Goal: Information Seeking & Learning: Learn about a topic

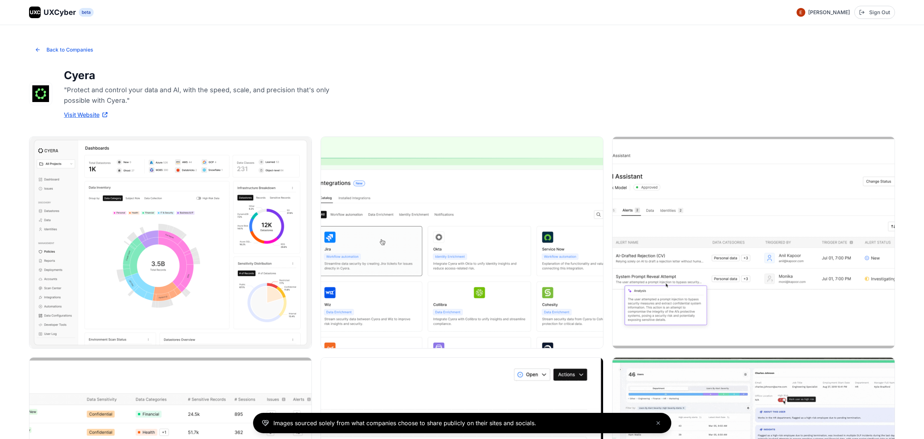
scroll to position [688, 0]
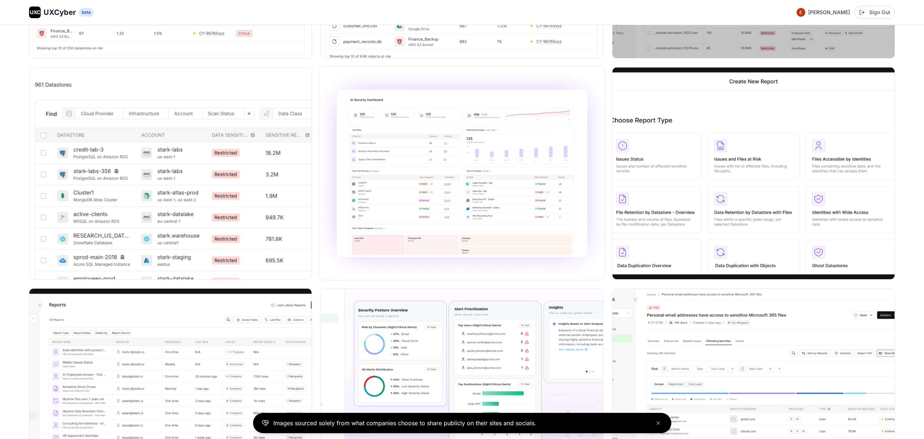
click at [442, 234] on img at bounding box center [462, 173] width 285 height 214
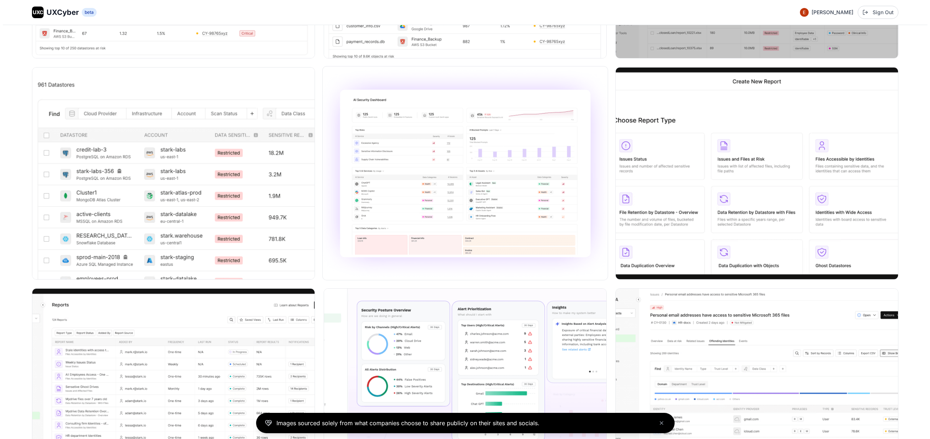
scroll to position [735, 0]
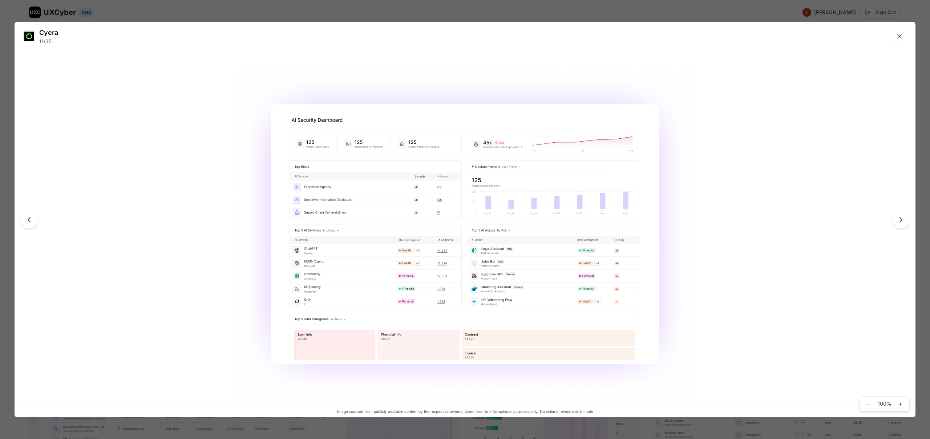
click at [337, 334] on img at bounding box center [465, 233] width 460 height 331
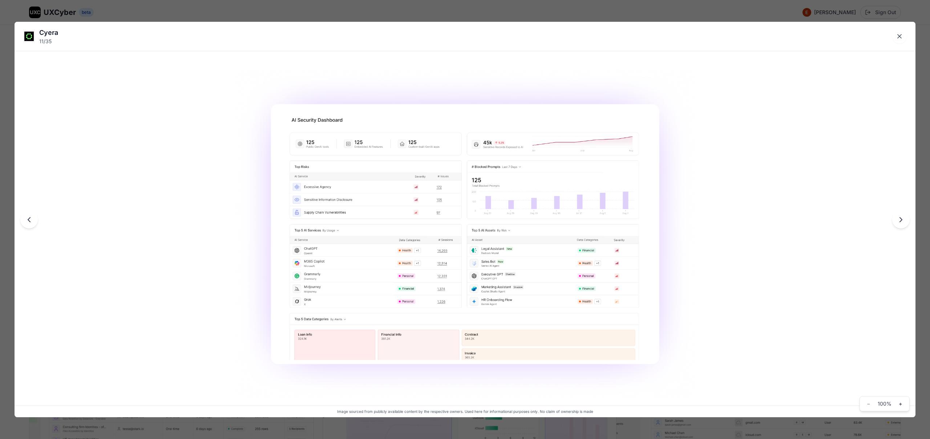
click at [285, 15] on div "Cyera 11 / 35 Image sourced from publicly available content by the respective o…" at bounding box center [465, 219] width 930 height 439
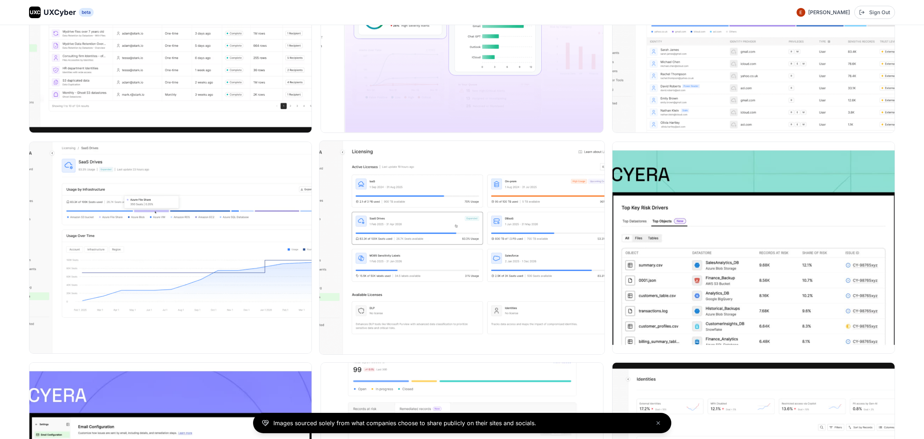
scroll to position [1194, 0]
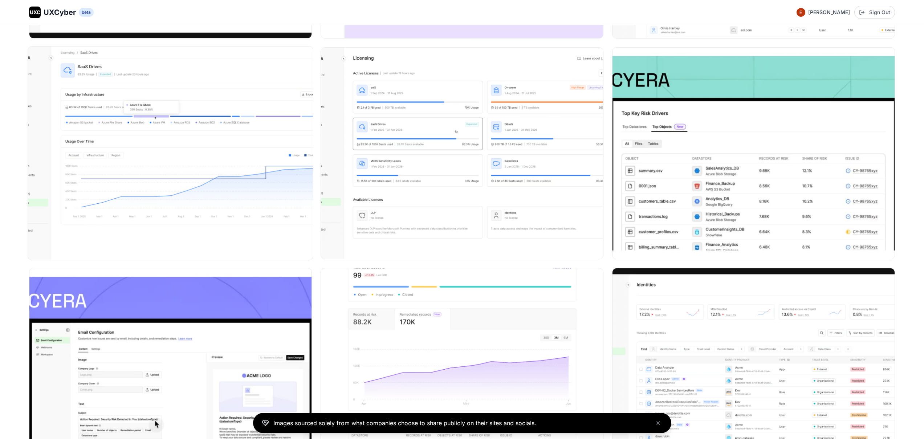
click at [126, 193] on img at bounding box center [170, 153] width 285 height 214
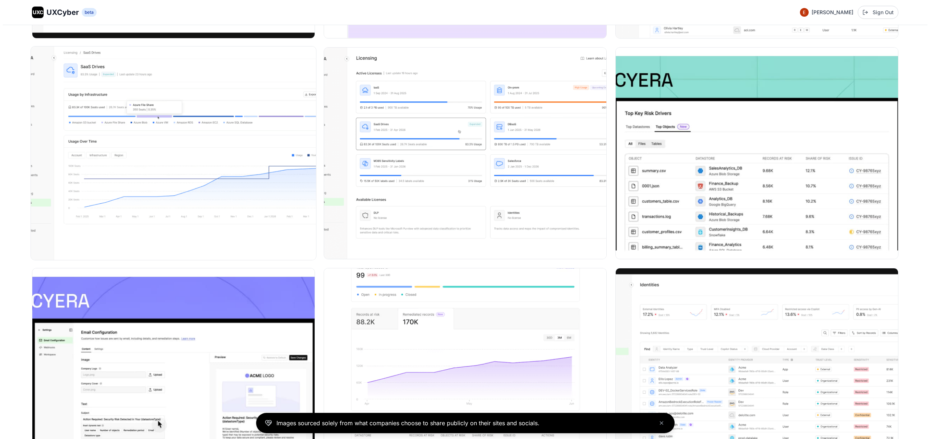
scroll to position [1199, 0]
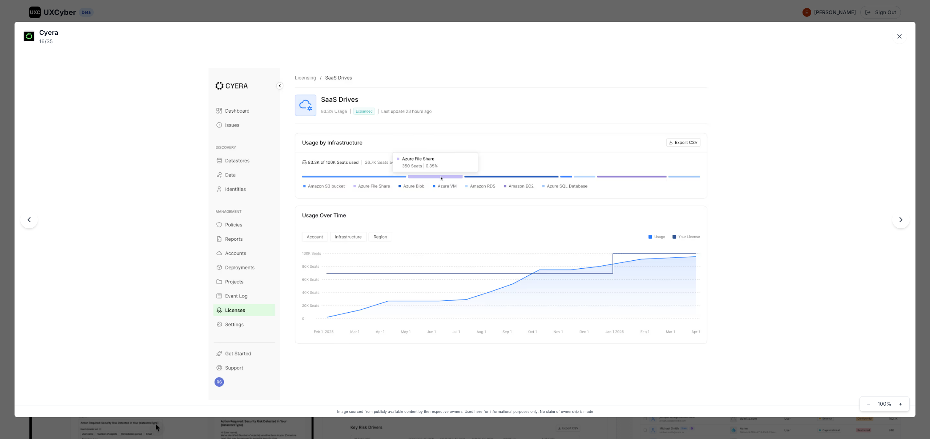
click at [431, 12] on div "Cyera 16 / 35 Image sourced from publicly available content by the respective o…" at bounding box center [465, 219] width 930 height 439
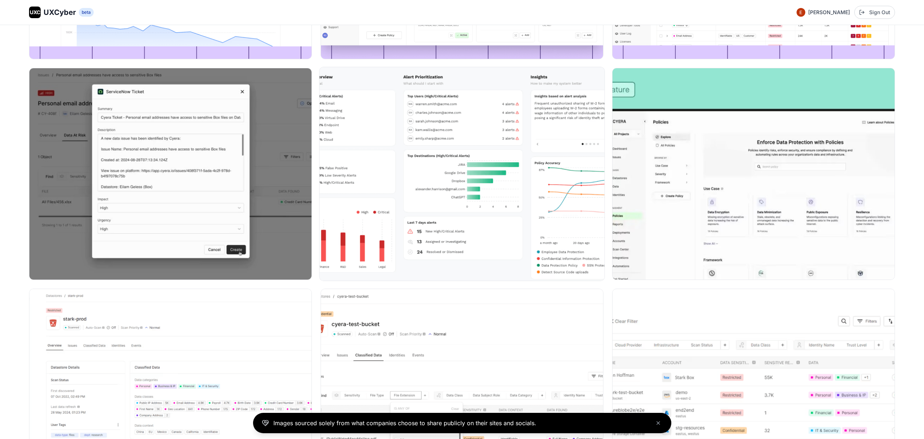
scroll to position [1964, 0]
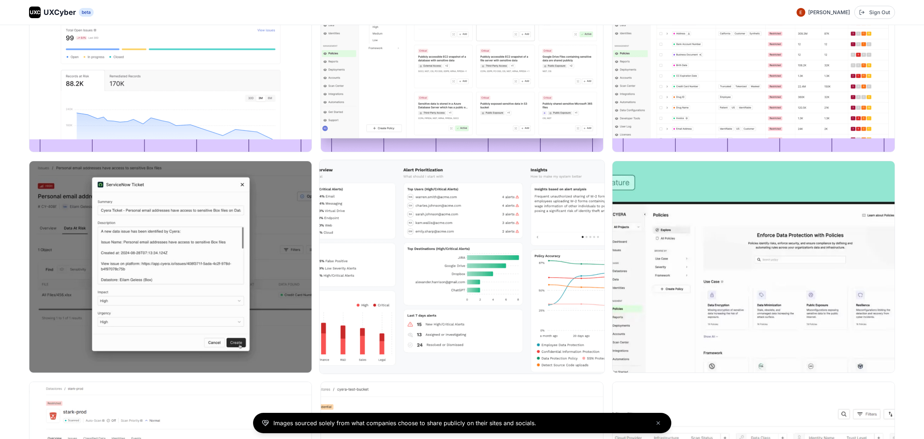
click at [372, 246] on img at bounding box center [462, 267] width 285 height 214
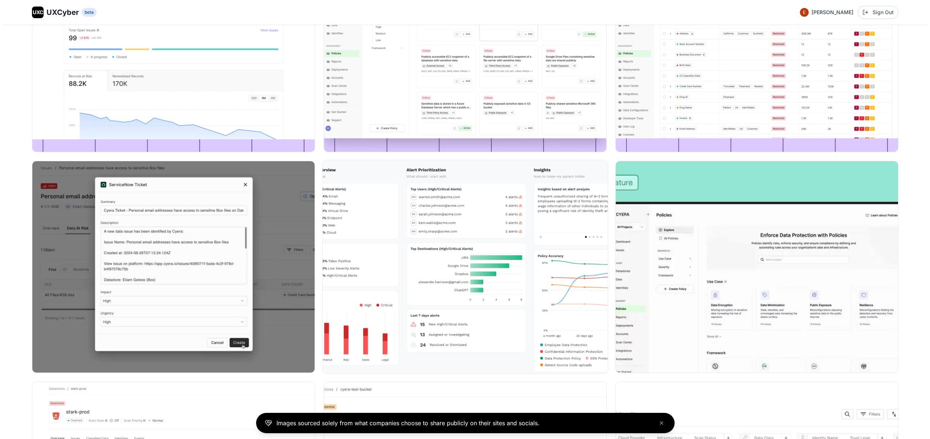
scroll to position [1975, 0]
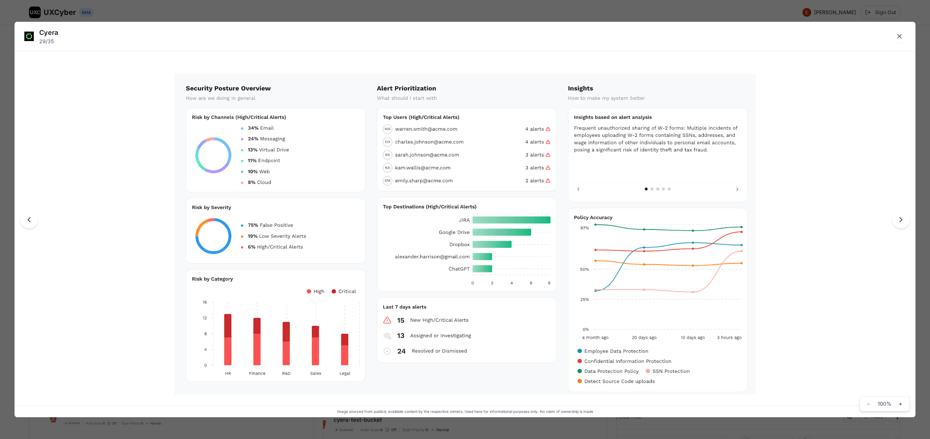
click at [355, 11] on div "Cyera 29 / 35 Image sourced from publicly available content by the respective o…" at bounding box center [465, 219] width 930 height 439
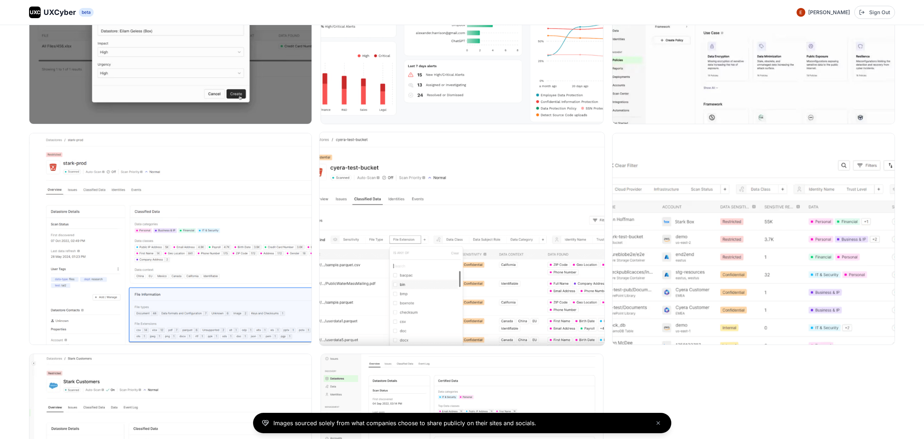
scroll to position [2382, 0]
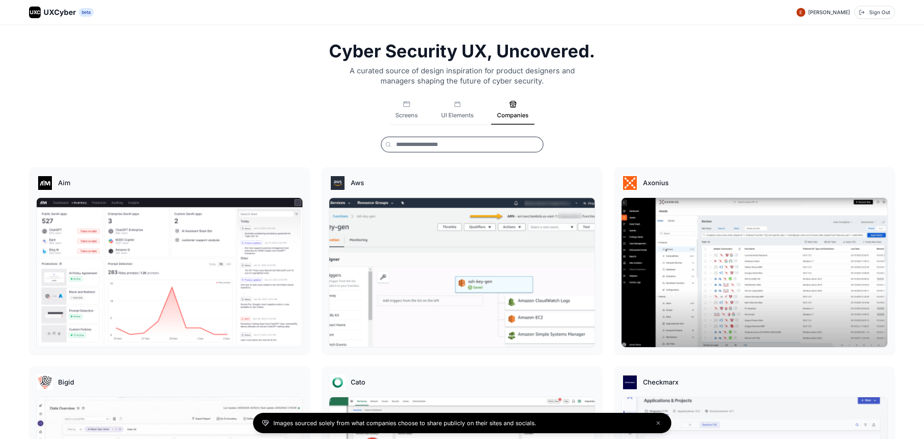
click at [434, 145] on input "text" at bounding box center [462, 145] width 163 height 16
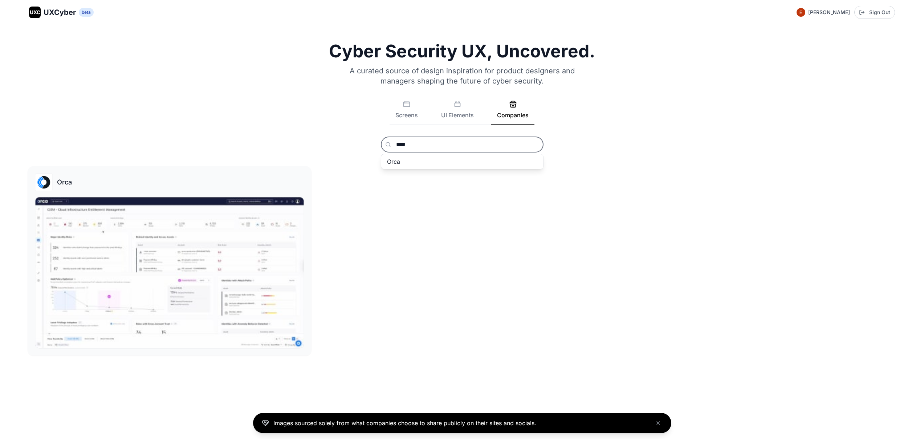
type input "****"
click at [148, 279] on img at bounding box center [169, 272] width 268 height 151
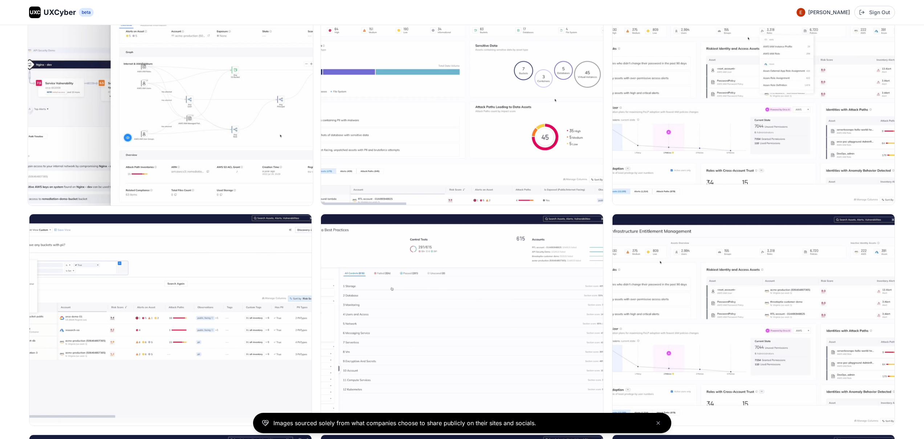
scroll to position [1705, 0]
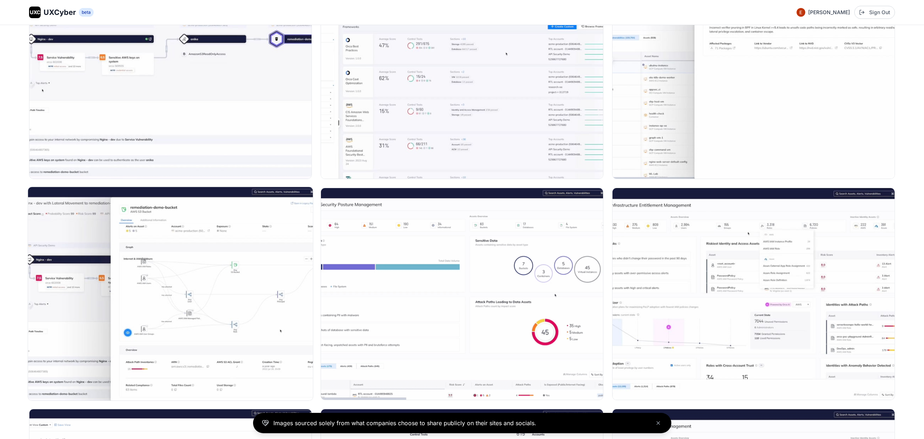
click at [194, 299] on img at bounding box center [170, 294] width 285 height 214
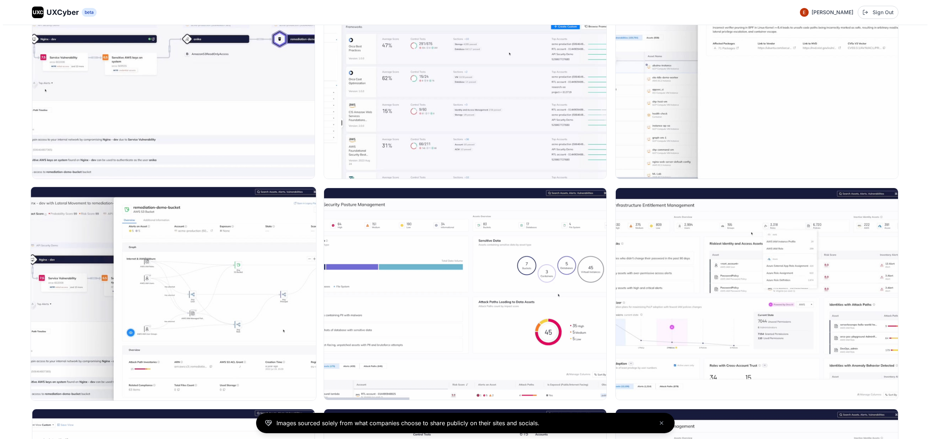
scroll to position [1715, 0]
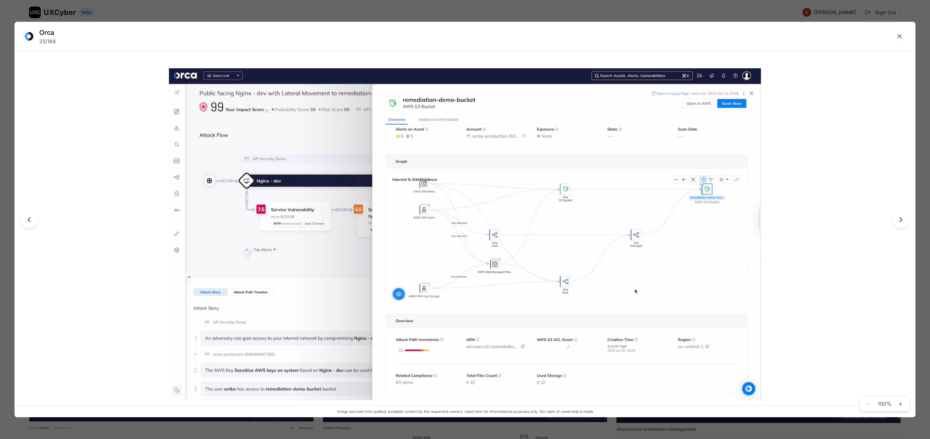
click at [419, 7] on div "Orca 25 / 168 Image sourced from publicly available content by the respective o…" at bounding box center [465, 219] width 930 height 439
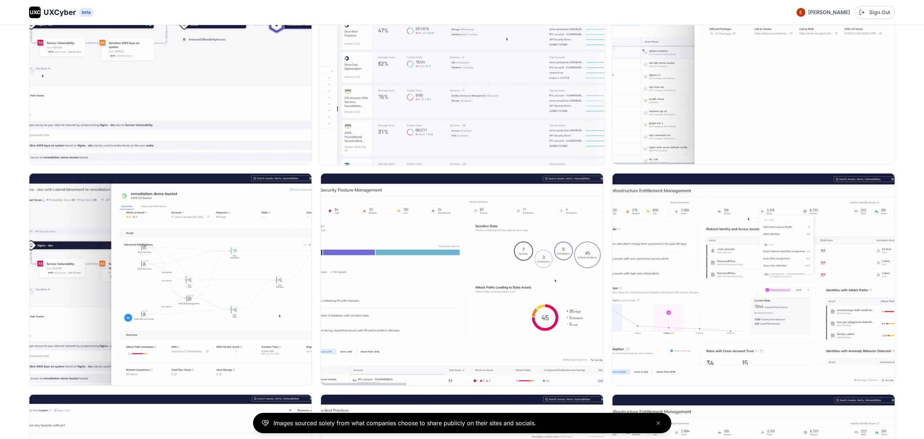
scroll to position [1727, 0]
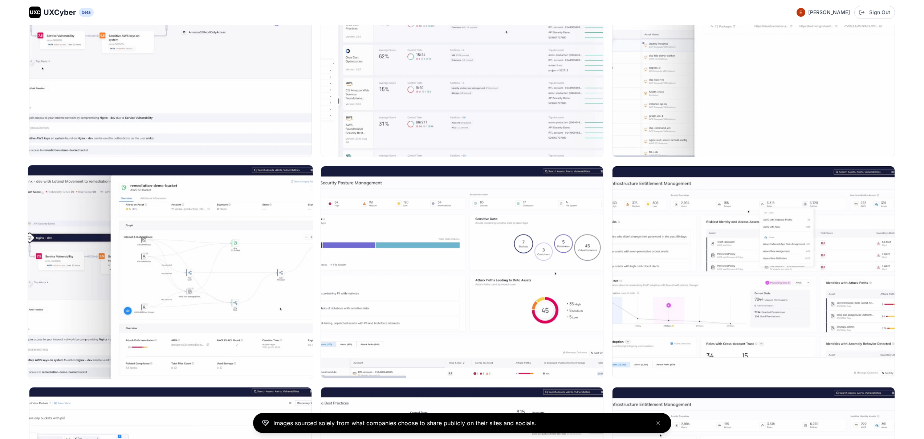
click at [210, 255] on img at bounding box center [170, 272] width 285 height 214
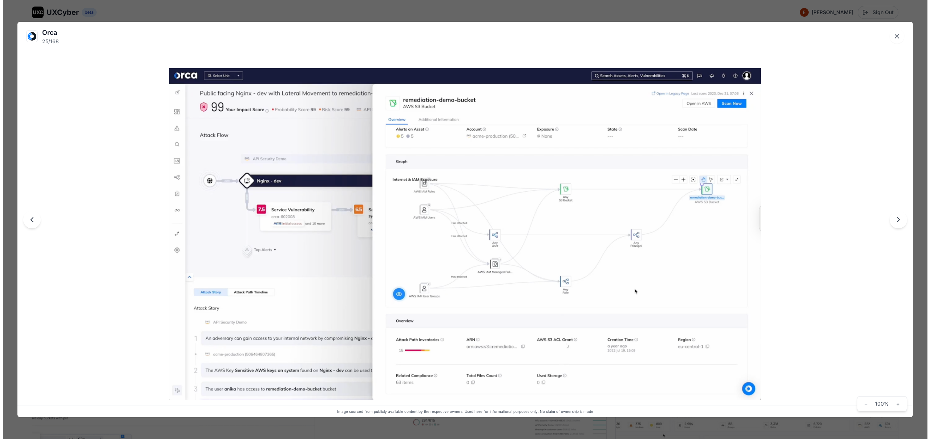
scroll to position [1737, 0]
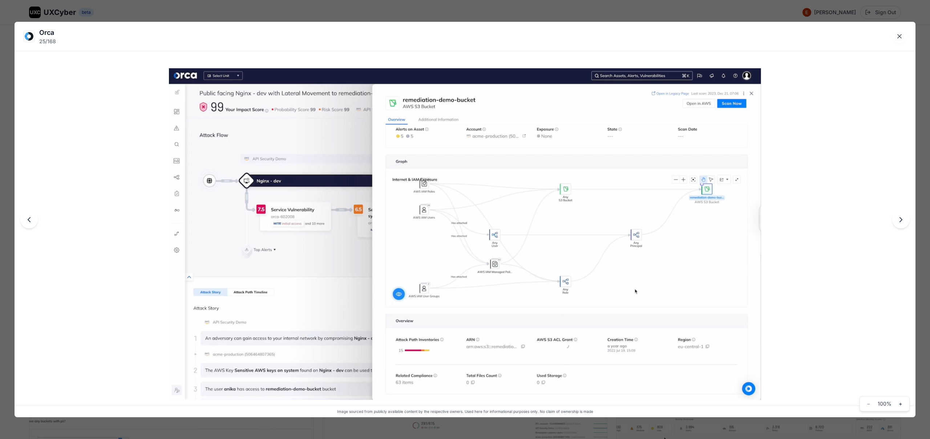
click at [468, 16] on div "Orca 25 / 168 Image sourced from publicly available content by the respective o…" at bounding box center [465, 219] width 930 height 439
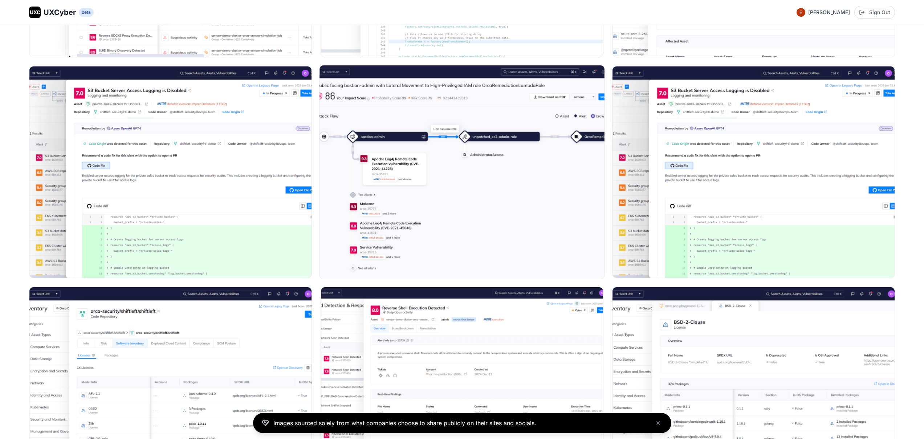
scroll to position [4346, 0]
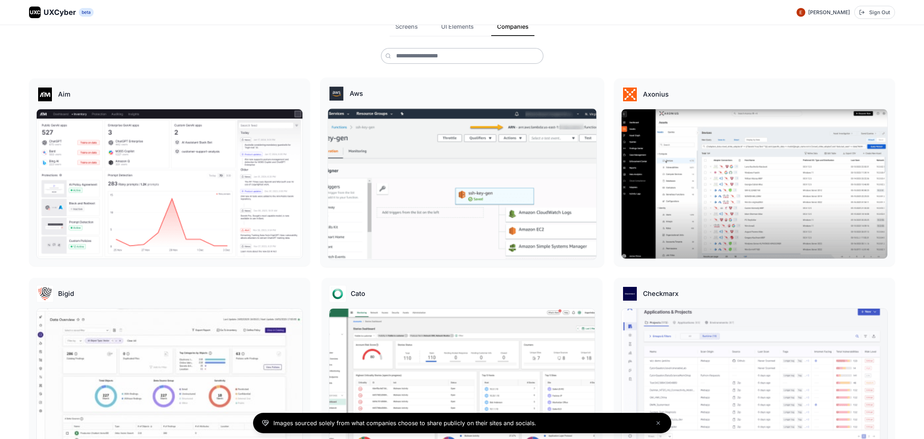
scroll to position [172, 0]
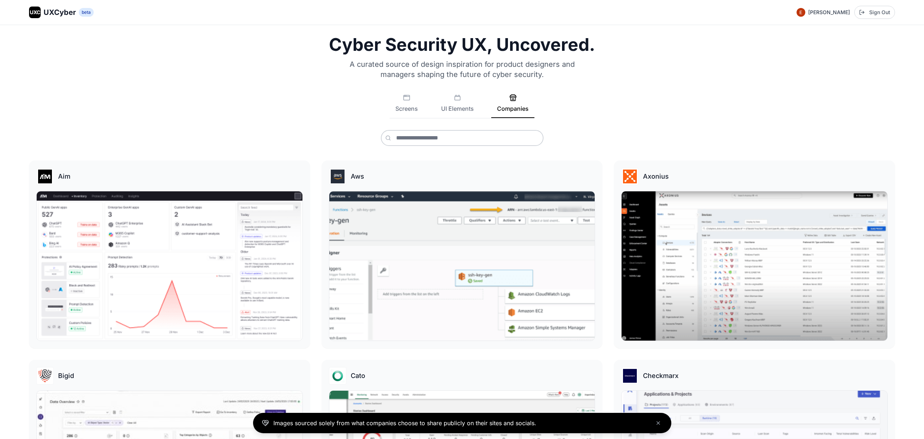
scroll to position [0, 0]
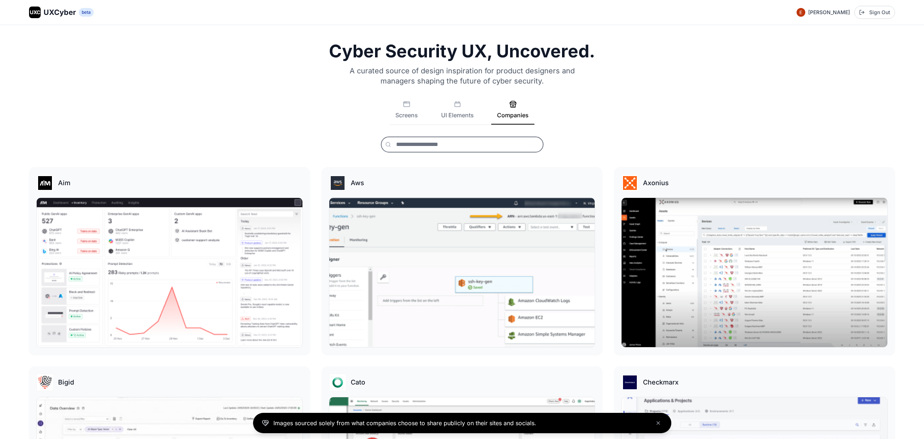
click at [446, 140] on input "text" at bounding box center [462, 145] width 163 height 16
drag, startPoint x: 426, startPoint y: 148, endPoint x: 379, endPoint y: 144, distance: 46.7
click at [379, 144] on div "****" at bounding box center [462, 145] width 866 height 16
type input "****"
click at [509, 112] on button "Companies" at bounding box center [512, 113] width 43 height 24
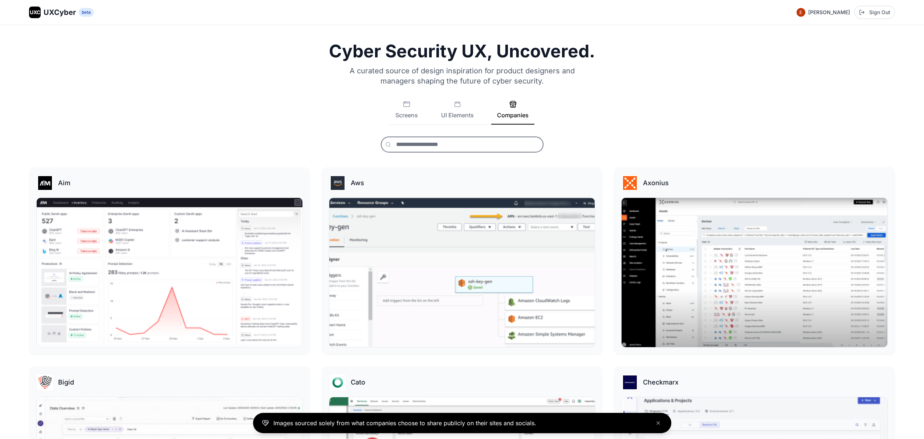
click at [428, 145] on input "text" at bounding box center [462, 145] width 163 height 16
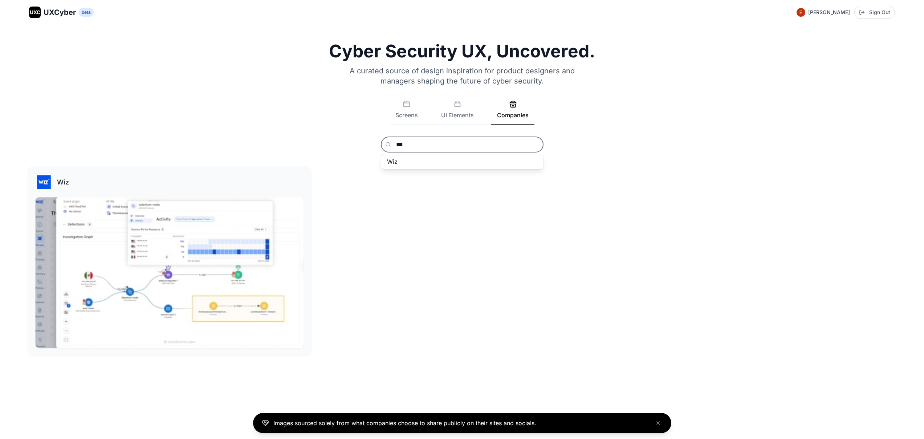
type input "***"
click at [226, 281] on img at bounding box center [169, 272] width 268 height 151
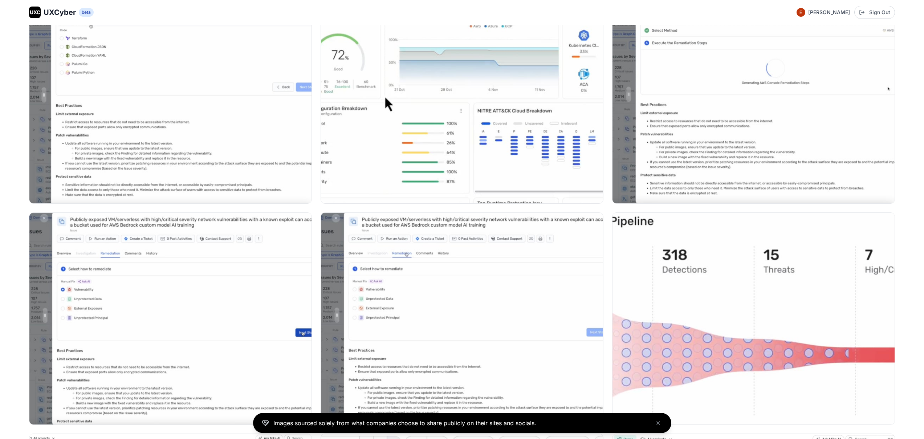
scroll to position [839, 0]
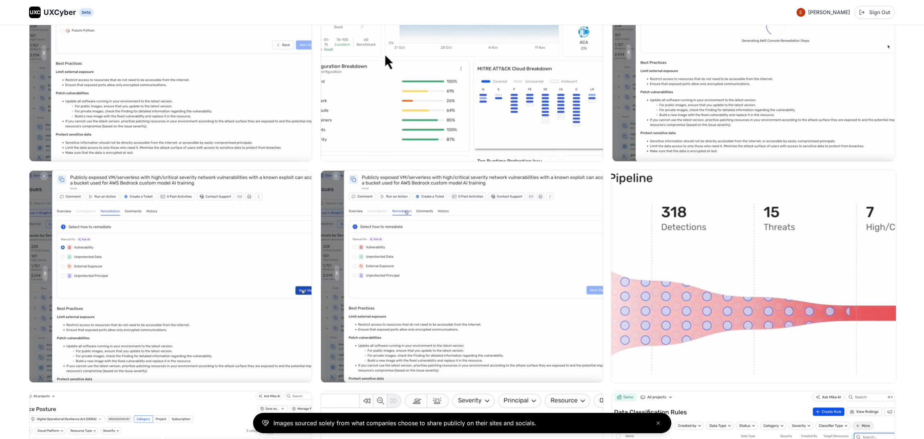
click at [710, 316] on img at bounding box center [753, 277] width 285 height 214
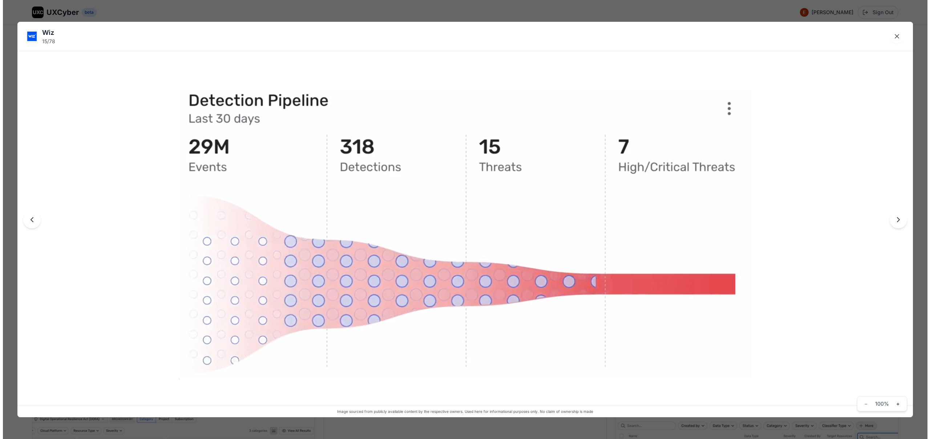
scroll to position [843, 0]
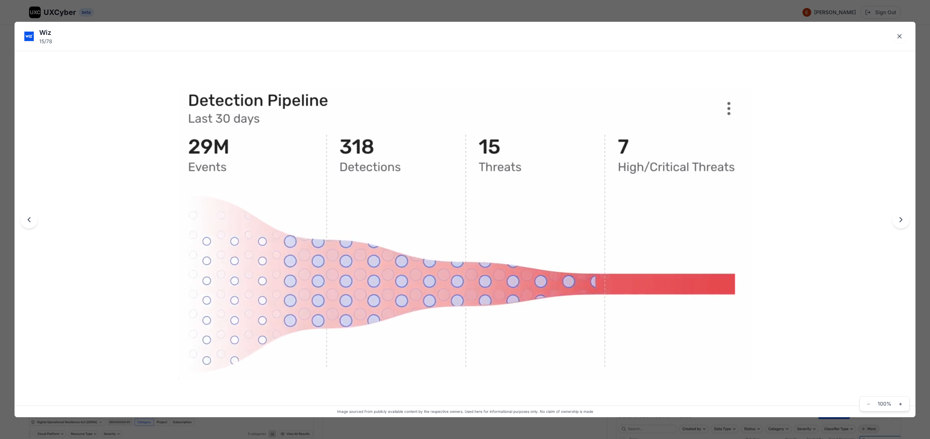
click at [369, 16] on div "Wiz 15 / 78 Image sourced from publicly available content by the respective own…" at bounding box center [465, 219] width 930 height 439
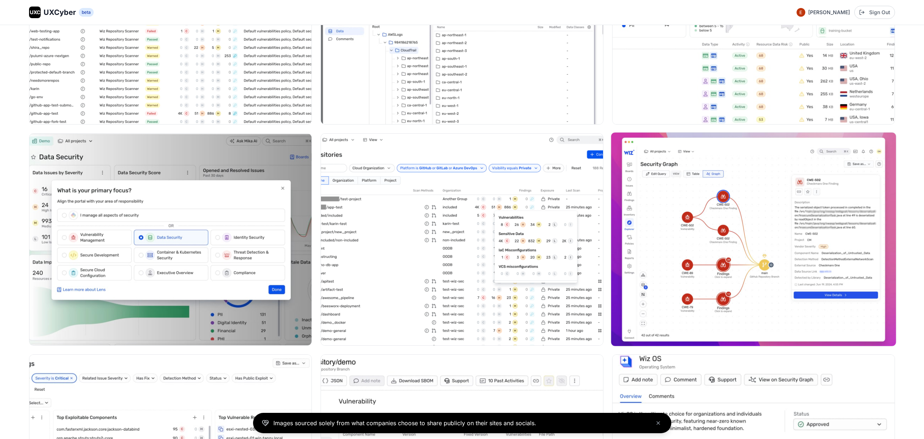
click at [714, 241] on img at bounding box center [753, 240] width 285 height 214
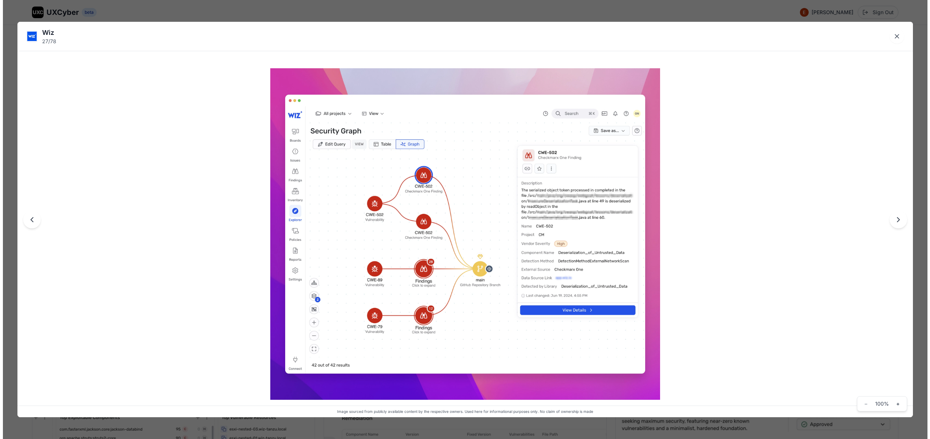
scroll to position [1769, 0]
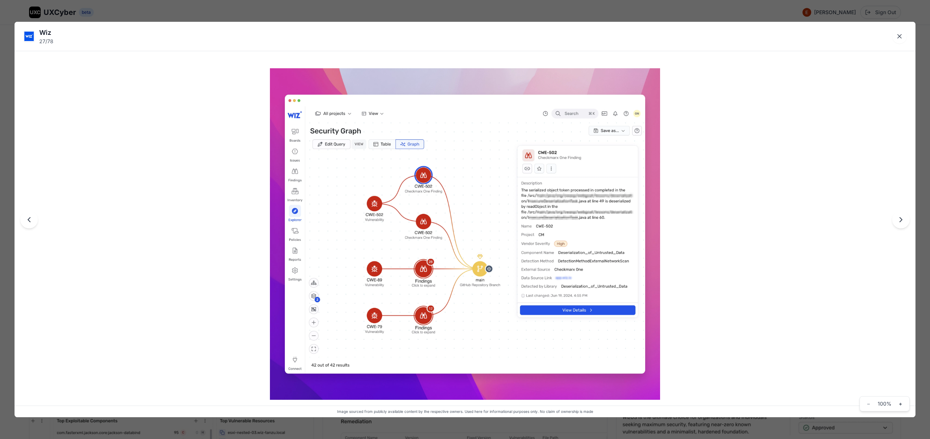
click at [426, 13] on div "Wiz 27 / 78 Image sourced from publicly available content by the respective own…" at bounding box center [465, 219] width 930 height 439
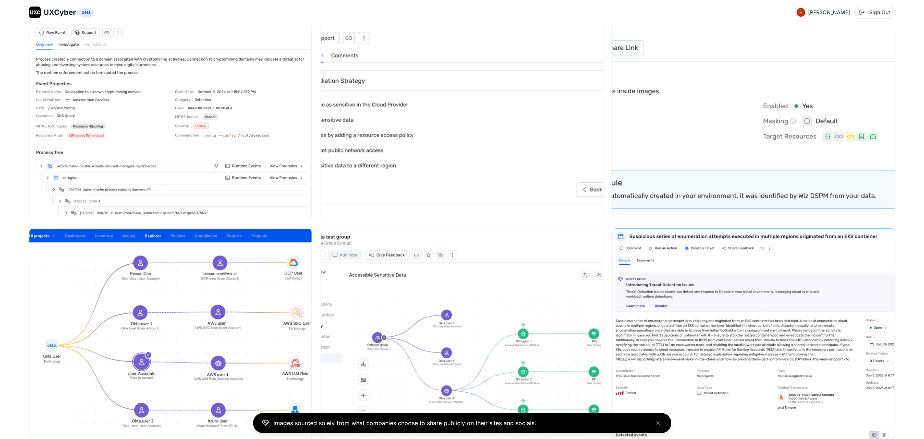
scroll to position [3070, 0]
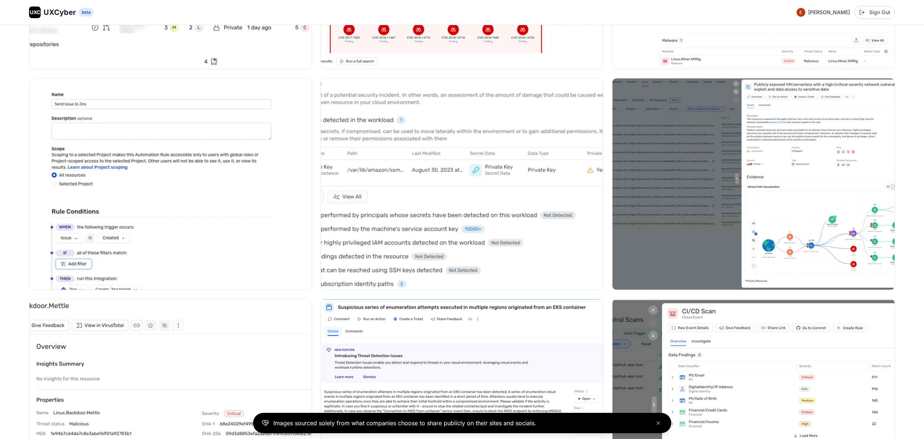
scroll to position [4048, 0]
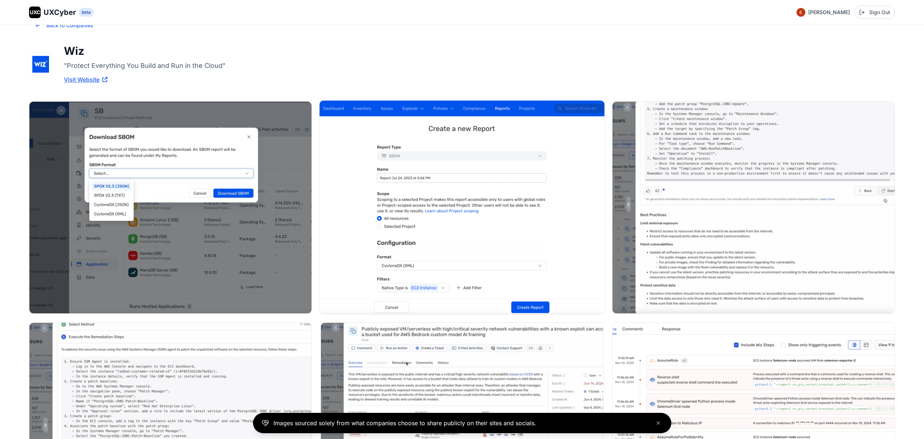
scroll to position [0, 0]
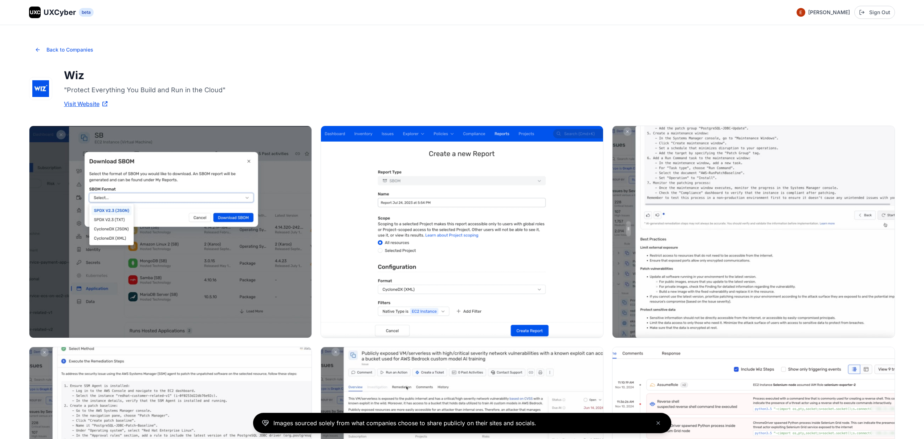
click at [31, 7] on div "UXC" at bounding box center [35, 13] width 12 height 12
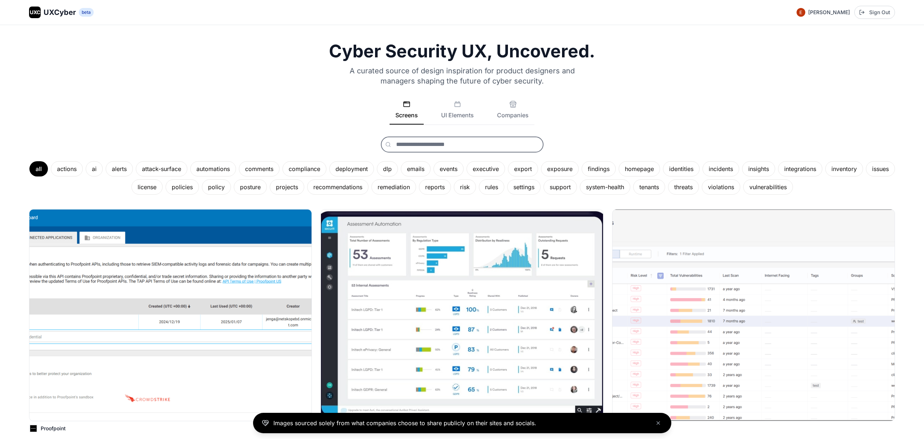
click at [447, 142] on input "text" at bounding box center [462, 145] width 163 height 16
click at [539, 102] on div "Screens UI Elements Companies" at bounding box center [462, 113] width 866 height 24
click at [493, 109] on button "Companies" at bounding box center [512, 113] width 43 height 24
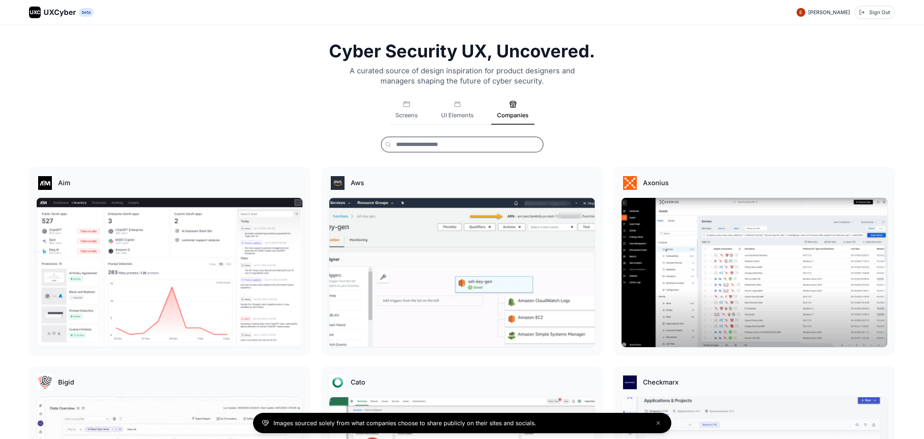
click at [449, 148] on input "text" at bounding box center [462, 145] width 163 height 16
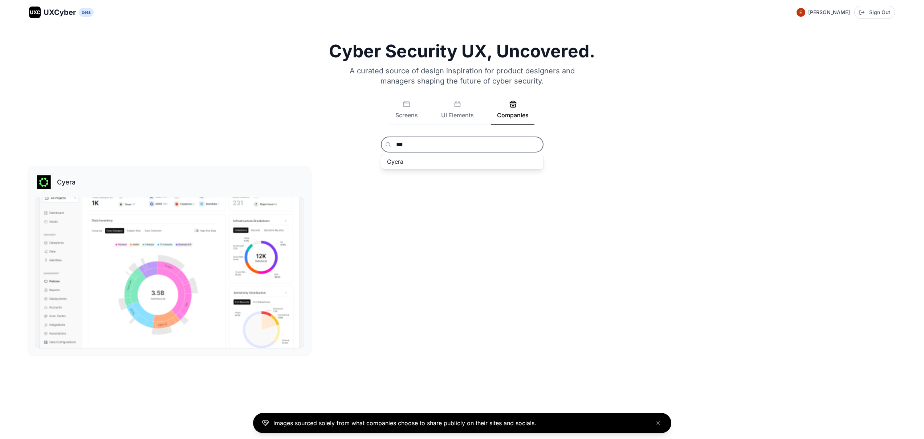
type input "***"
click at [210, 240] on img at bounding box center [169, 272] width 268 height 151
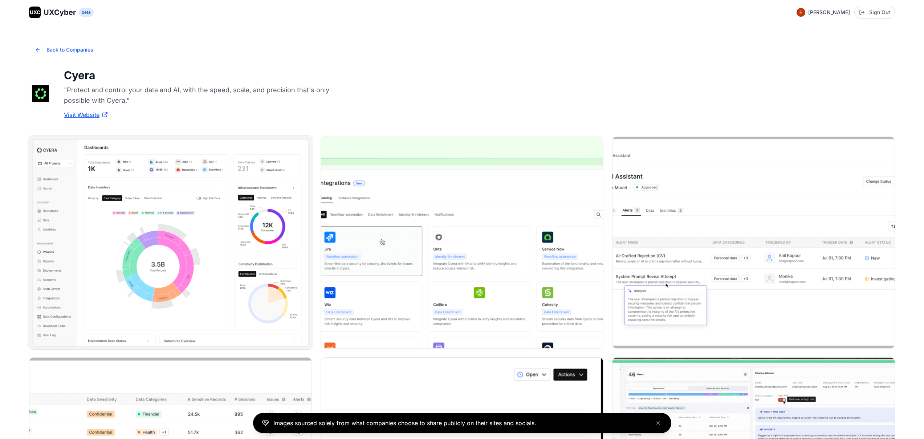
click at [191, 230] on img at bounding box center [170, 243] width 285 height 214
